Goal: Task Accomplishment & Management: Manage account settings

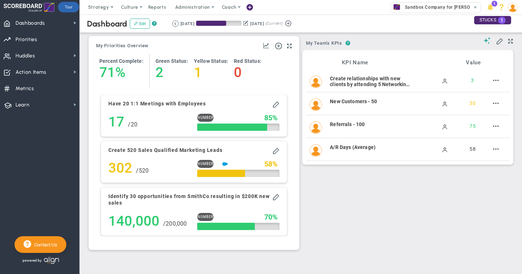
scroll to position [678, 0]
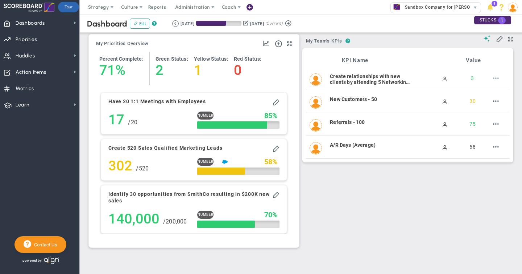
click at [496, 78] on span at bounding box center [496, 78] width 6 height 6
click at [490, 73] on span "View Historical Graph" at bounding box center [480, 71] width 46 height 5
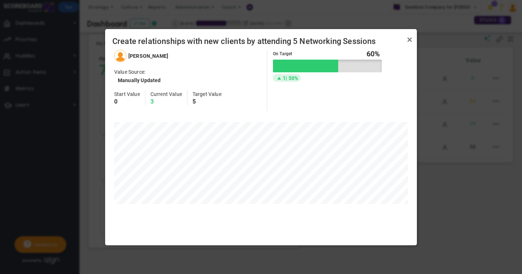
scroll to position [195, 312]
click at [411, 38] on link "Close" at bounding box center [410, 40] width 9 height 9
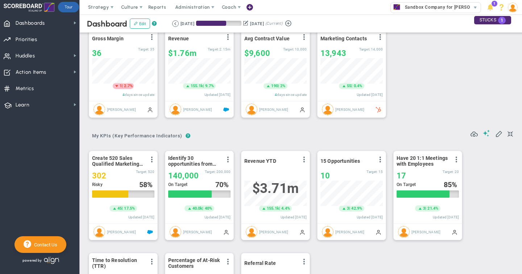
scroll to position [0, 0]
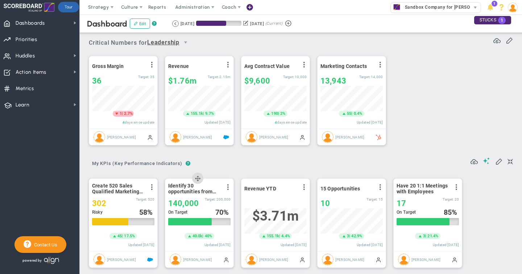
click at [193, 223] on div at bounding box center [190, 221] width 44 height 7
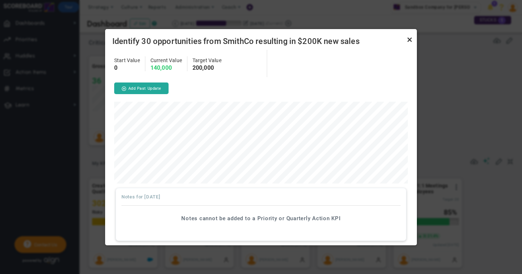
click at [410, 40] on link "Close" at bounding box center [410, 40] width 9 height 9
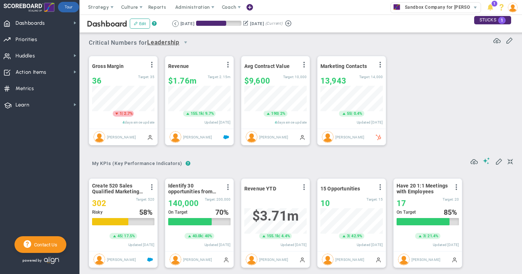
click at [512, 7] on img at bounding box center [513, 8] width 10 height 10
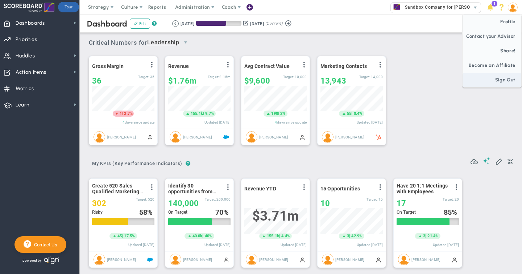
click at [498, 83] on span "Sign Out" at bounding box center [492, 80] width 59 height 15
